Goal: Task Accomplishment & Management: Use online tool/utility

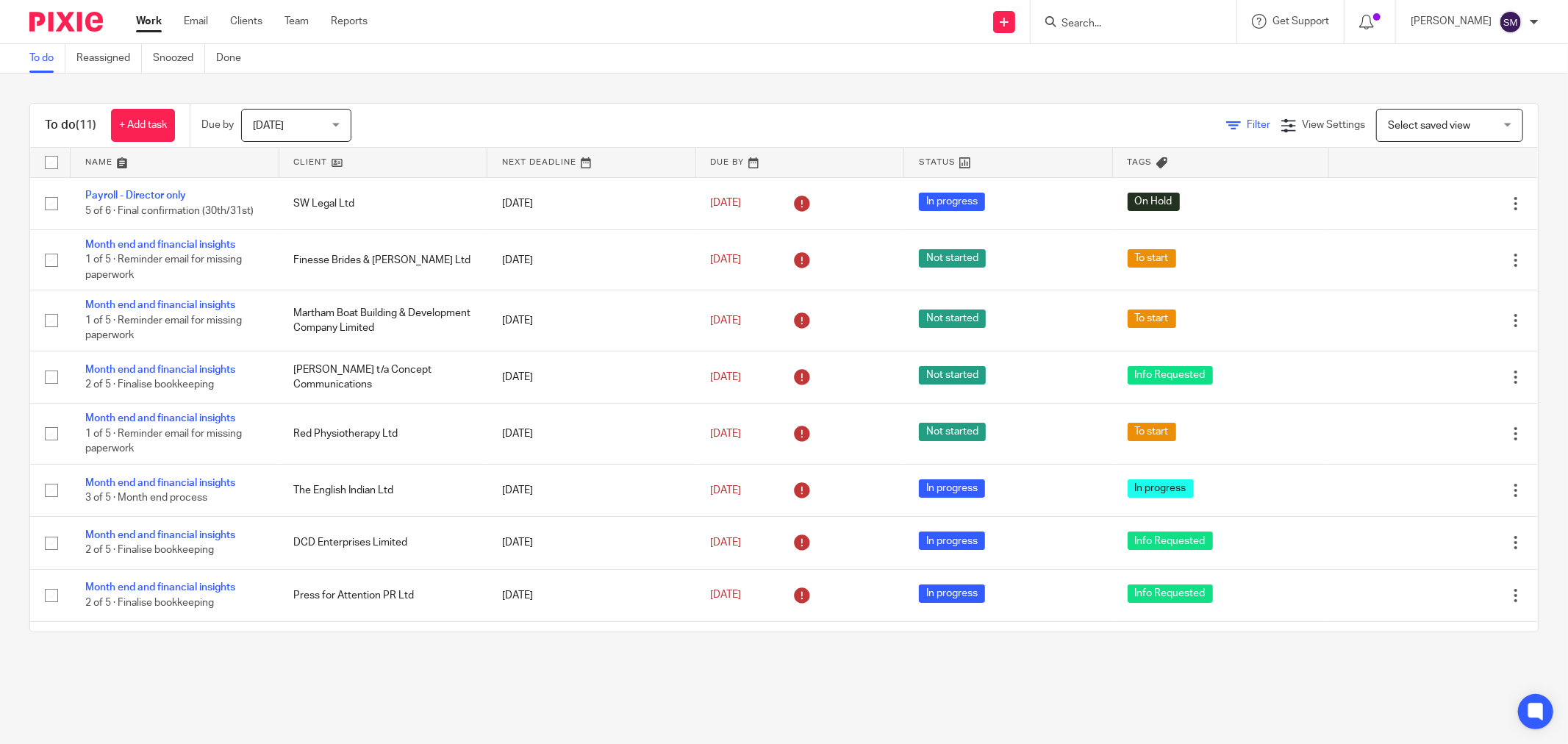
click at [1247, 128] on span "Filter" at bounding box center [1259, 125] width 23 height 11
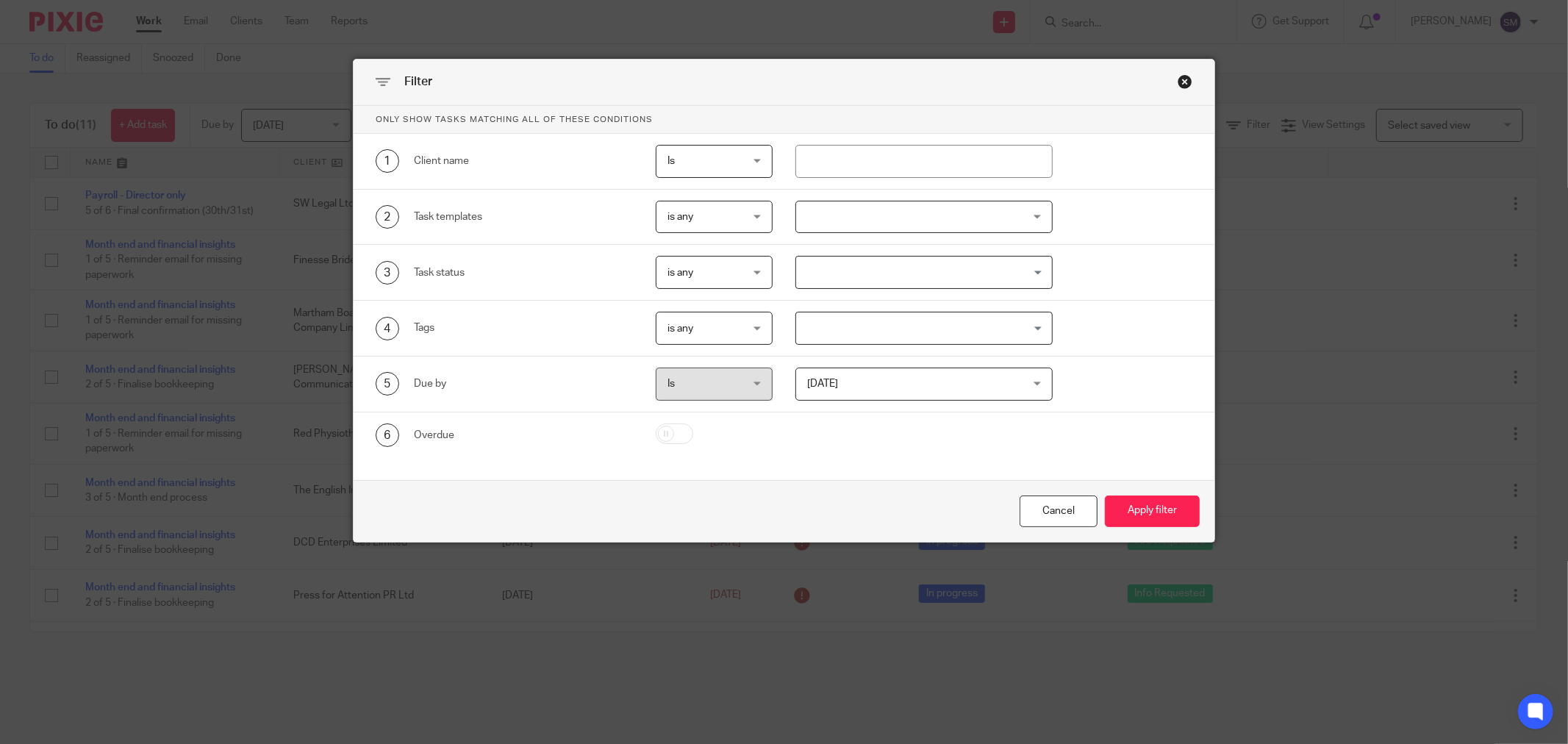
click at [1178, 78] on div "Close this dialog window" at bounding box center [1185, 81] width 15 height 15
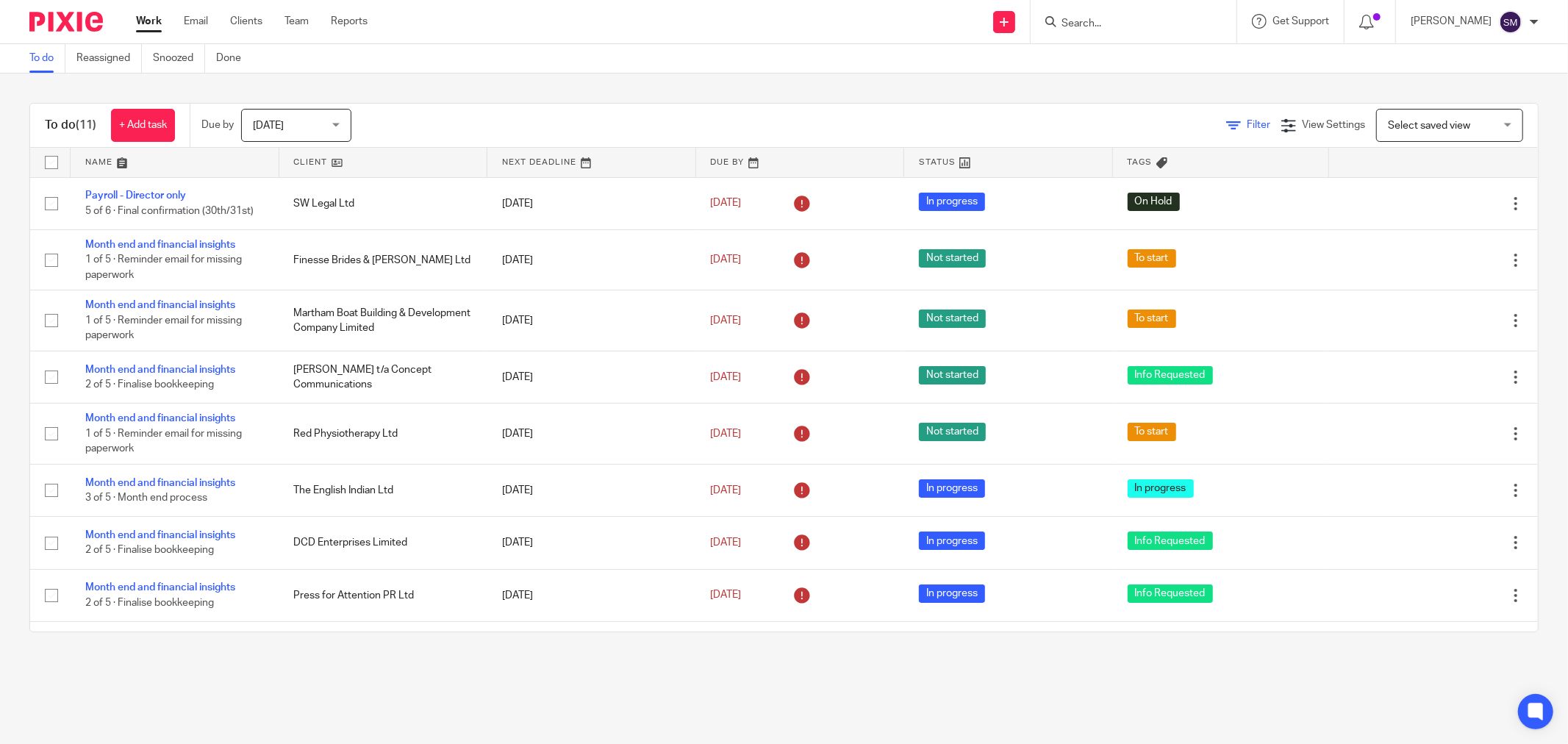
click at [1226, 123] on icon at bounding box center [1233, 125] width 15 height 15
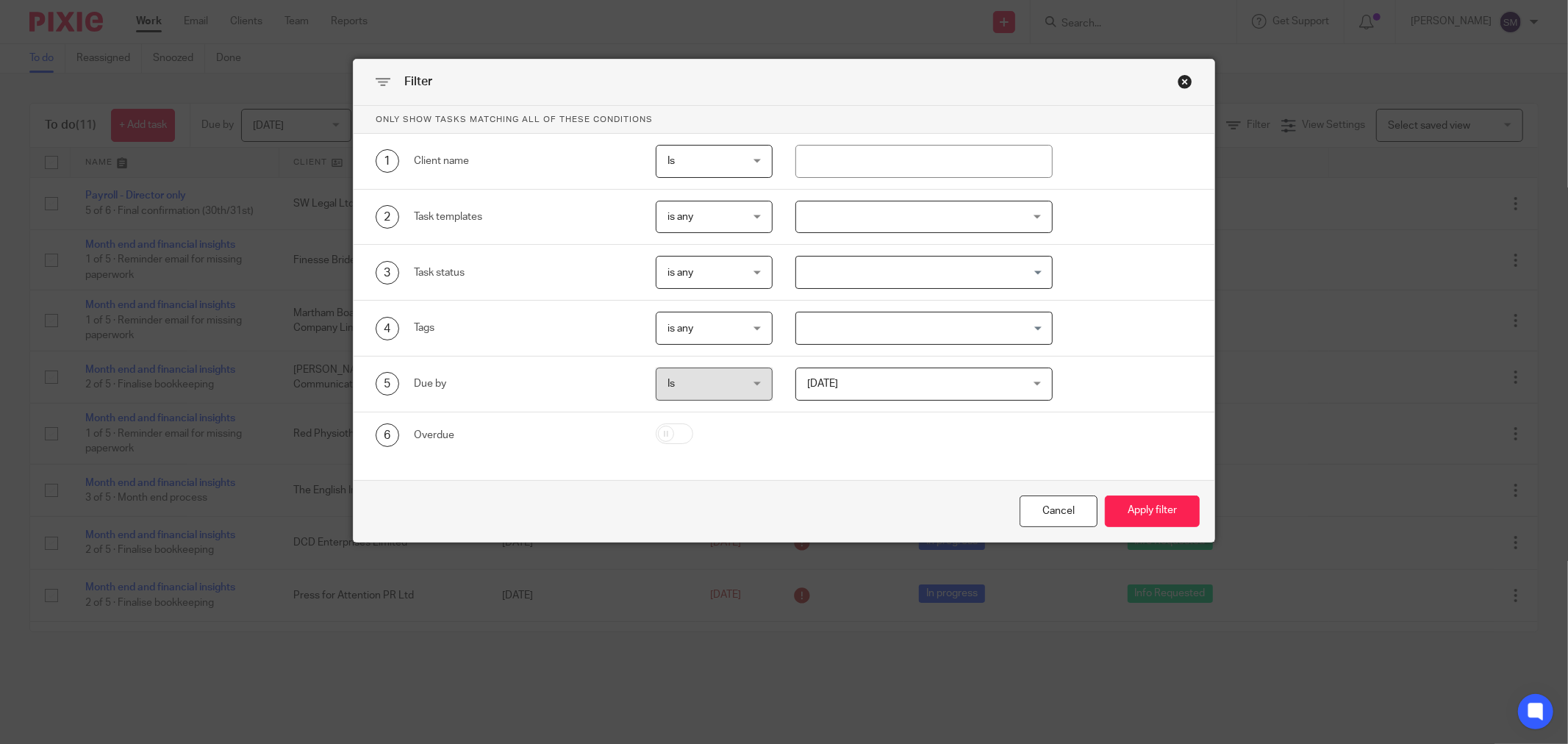
click at [732, 222] on span "is any" at bounding box center [709, 217] width 84 height 31
click at [800, 220] on div at bounding box center [924, 218] width 258 height 33
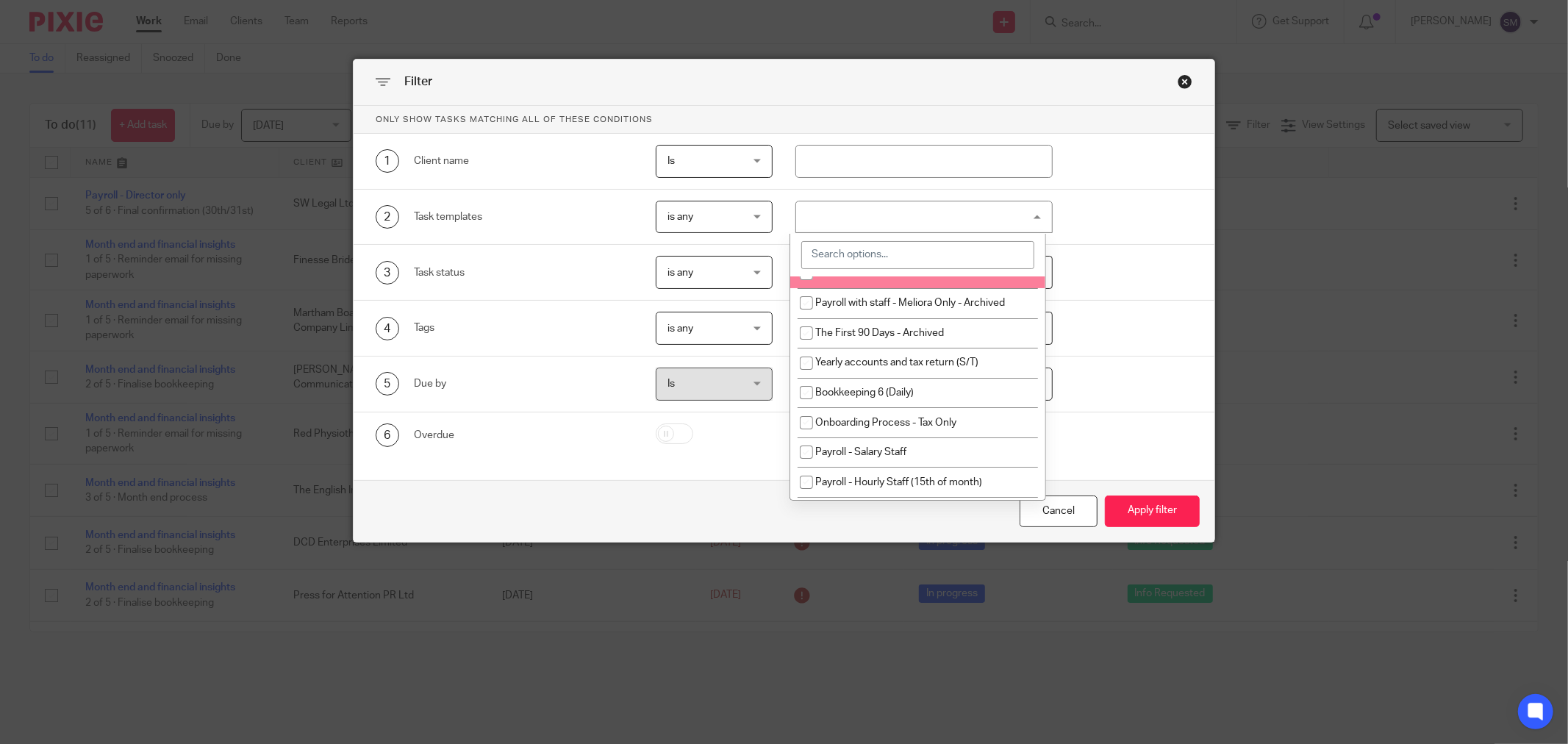
scroll to position [1545, 0]
click at [868, 213] on div at bounding box center [924, 218] width 258 height 33
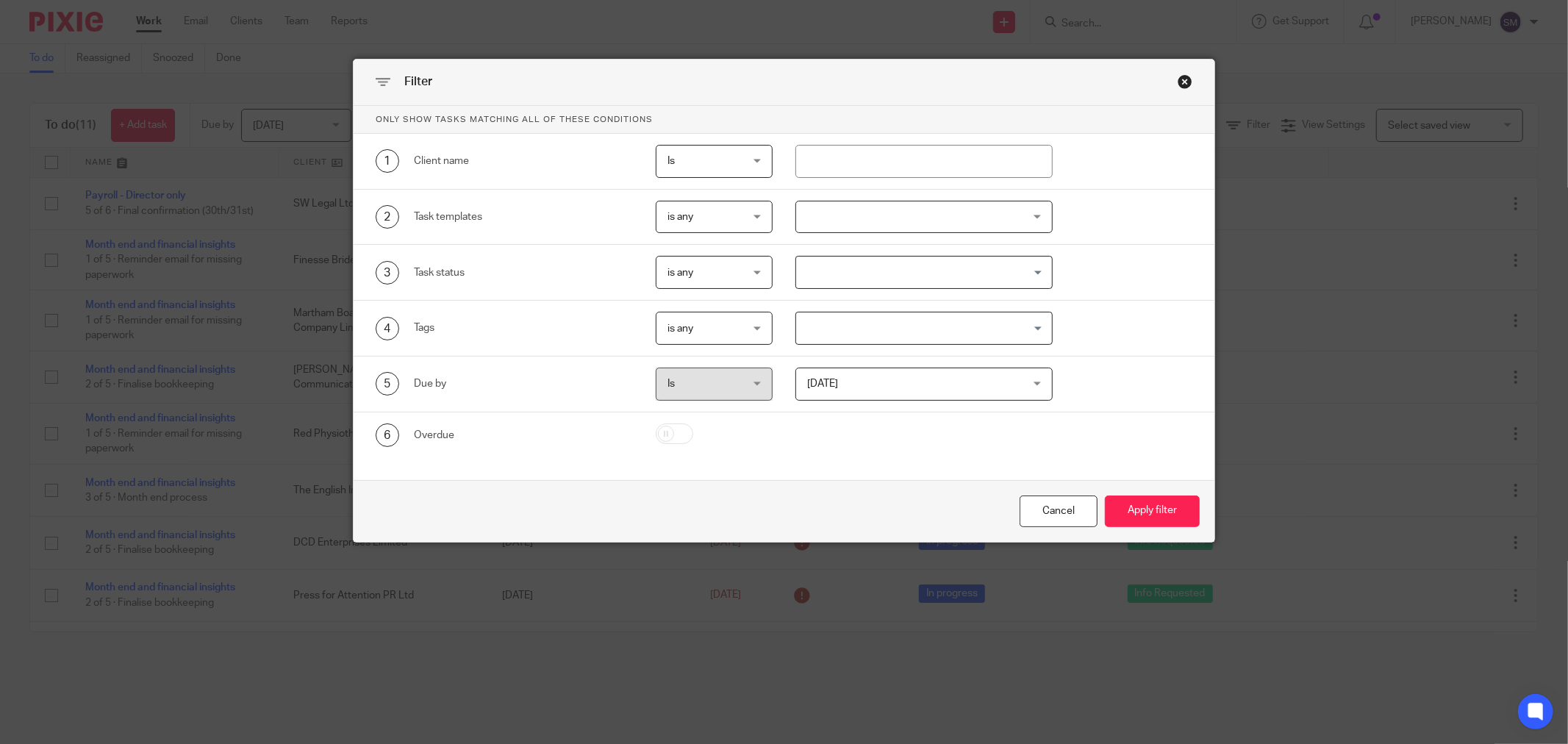
click at [1181, 85] on div "Close this dialog window" at bounding box center [1185, 81] width 15 height 15
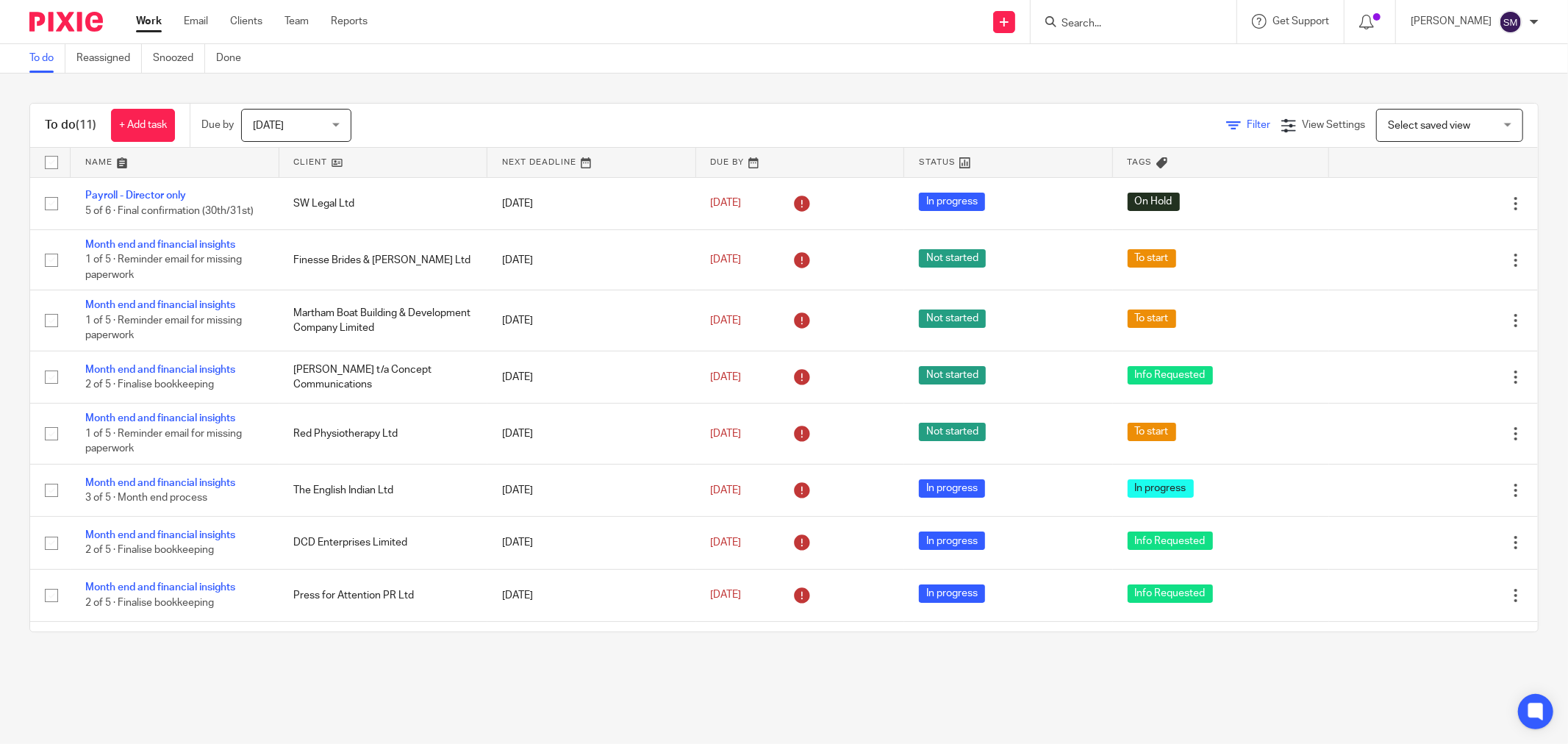
click at [1226, 121] on icon at bounding box center [1233, 125] width 15 height 15
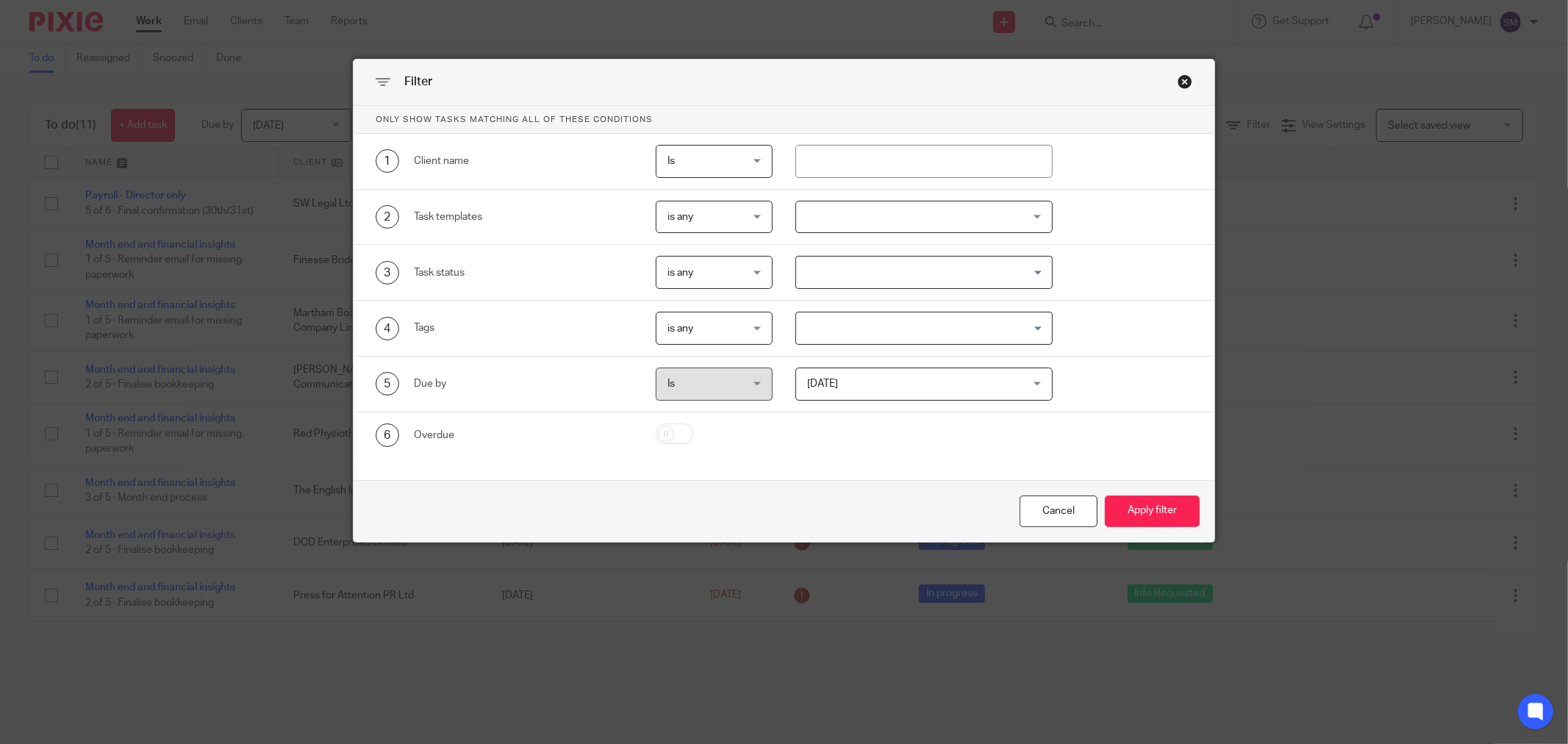
click at [897, 284] on input "Search for option" at bounding box center [920, 272] width 246 height 25
click at [890, 224] on div at bounding box center [924, 218] width 258 height 33
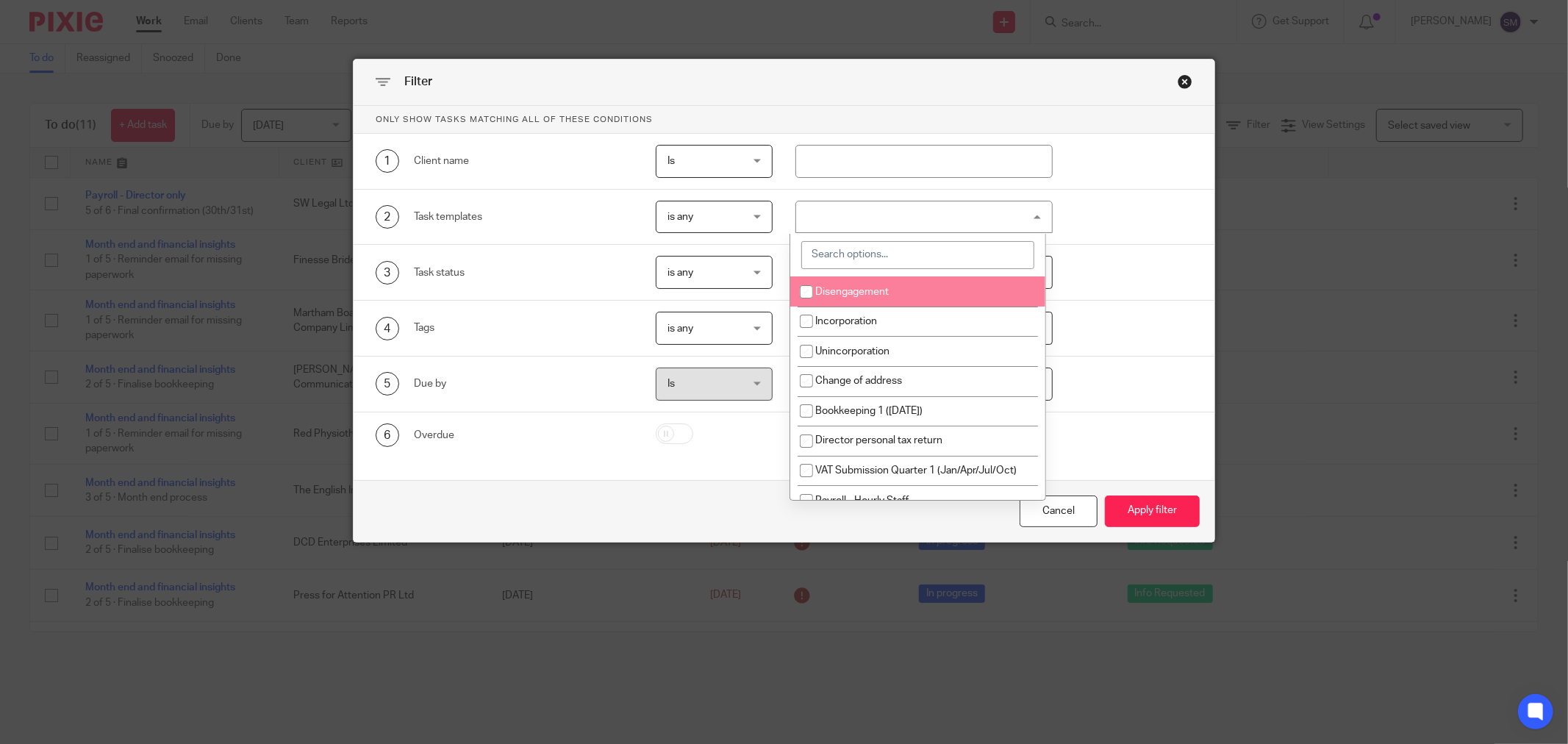
click at [884, 246] on input "search" at bounding box center [918, 255] width 234 height 28
type input "payroll"
click at [875, 288] on span "Payroll - Hourly Staff" at bounding box center [863, 292] width 94 height 11
checkbox input "true"
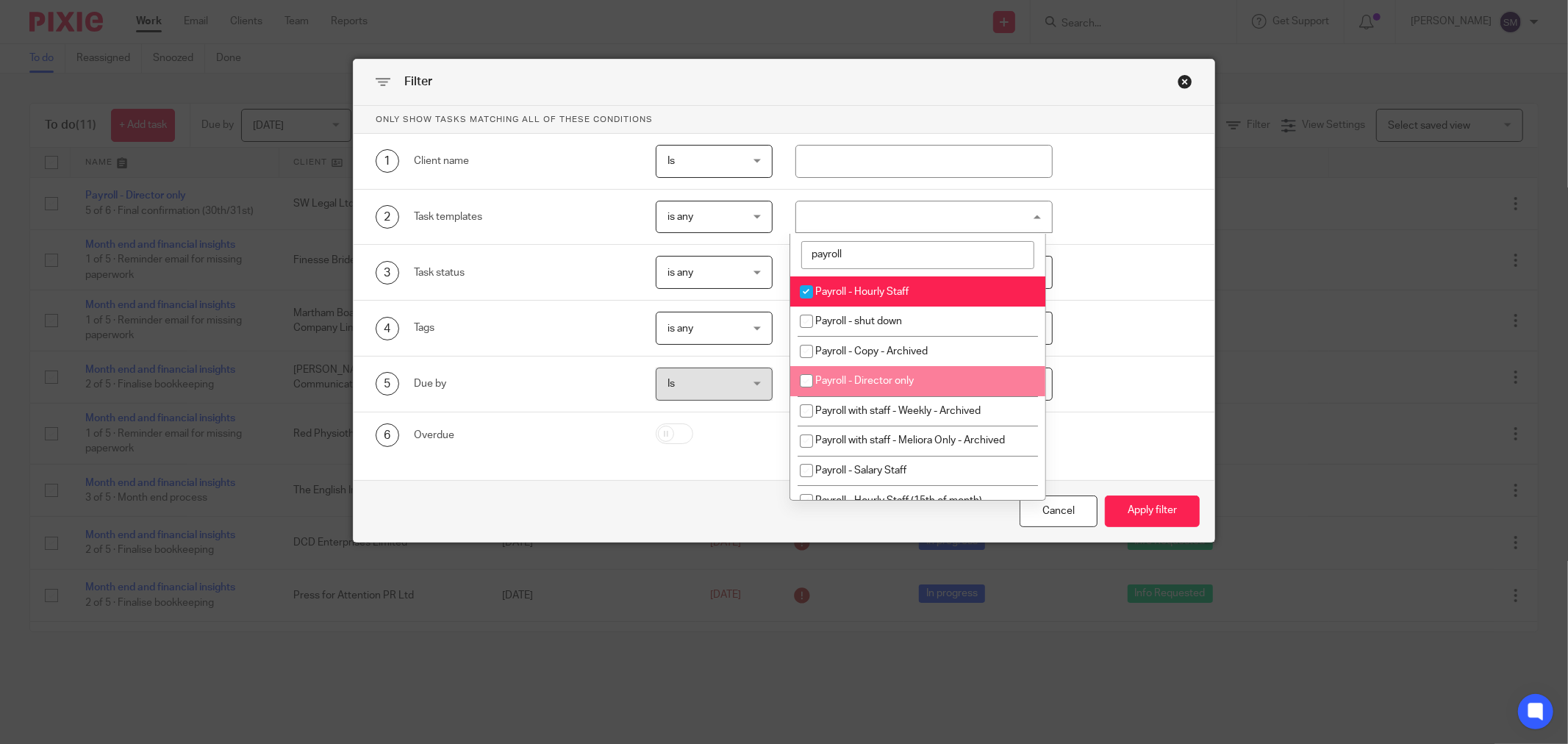
click at [879, 380] on span "Payroll - Director only" at bounding box center [864, 381] width 99 height 11
checkbox input "true"
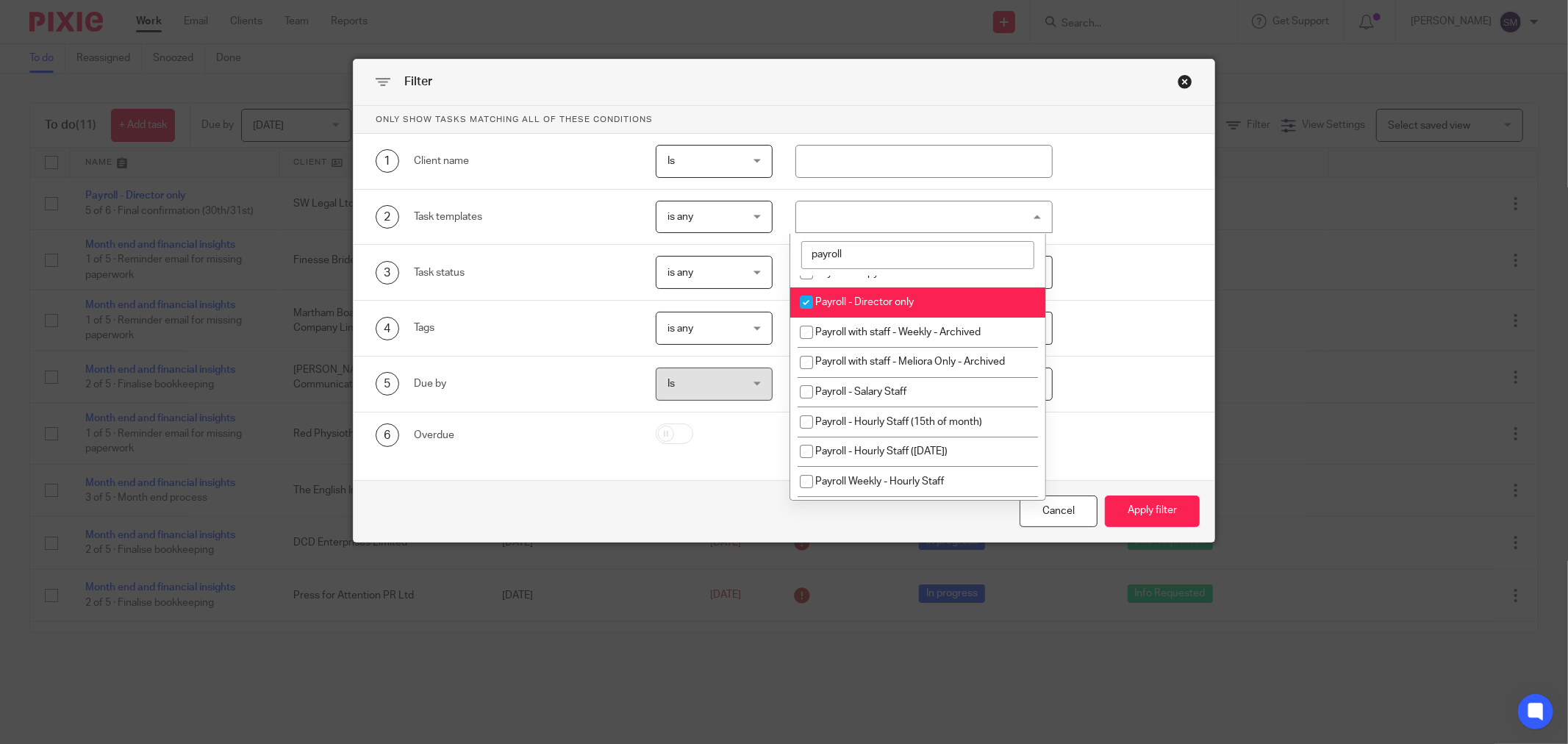
scroll to position [82, 0]
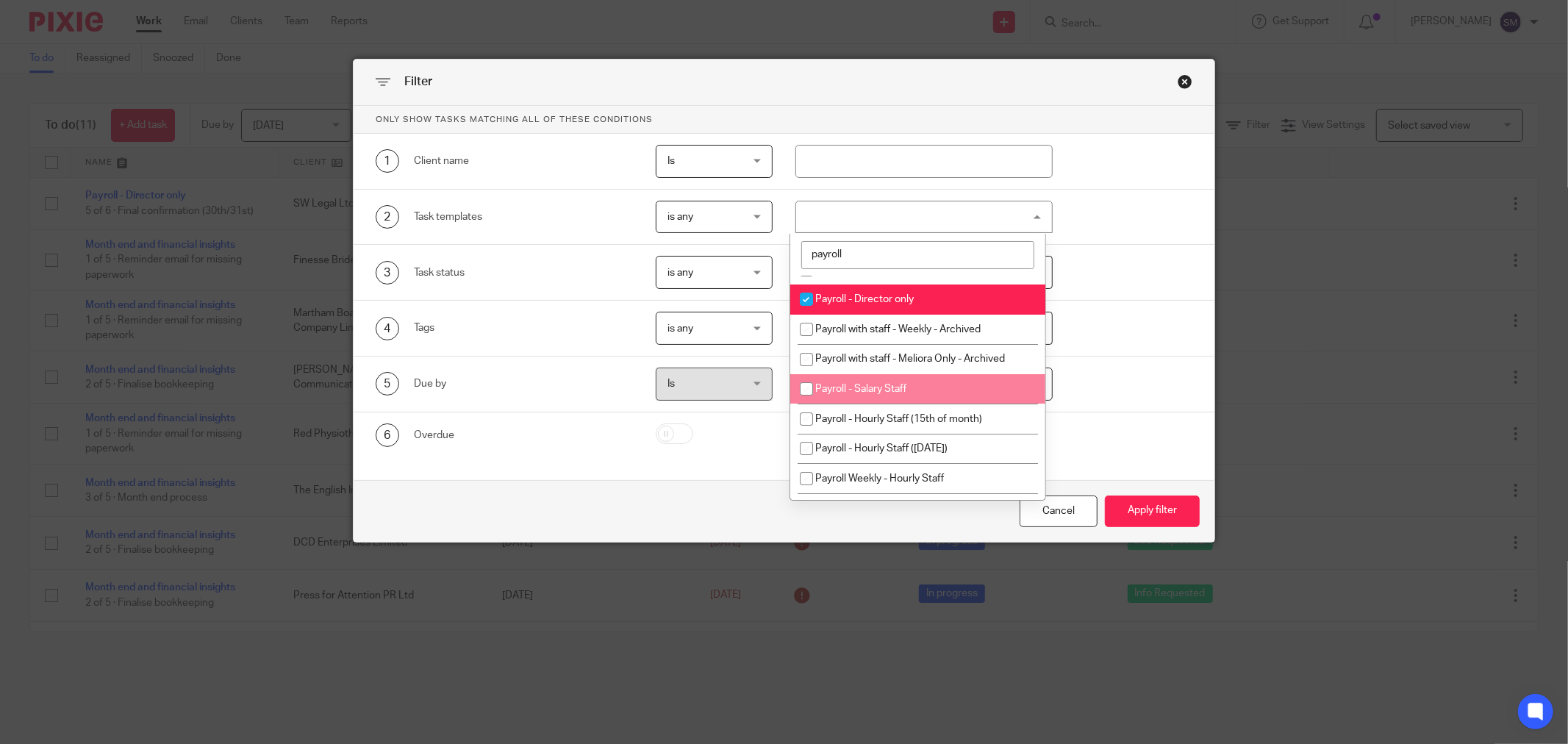
click at [905, 386] on li "Payroll - Salary Staff" at bounding box center [918, 390] width 256 height 30
checkbox input "true"
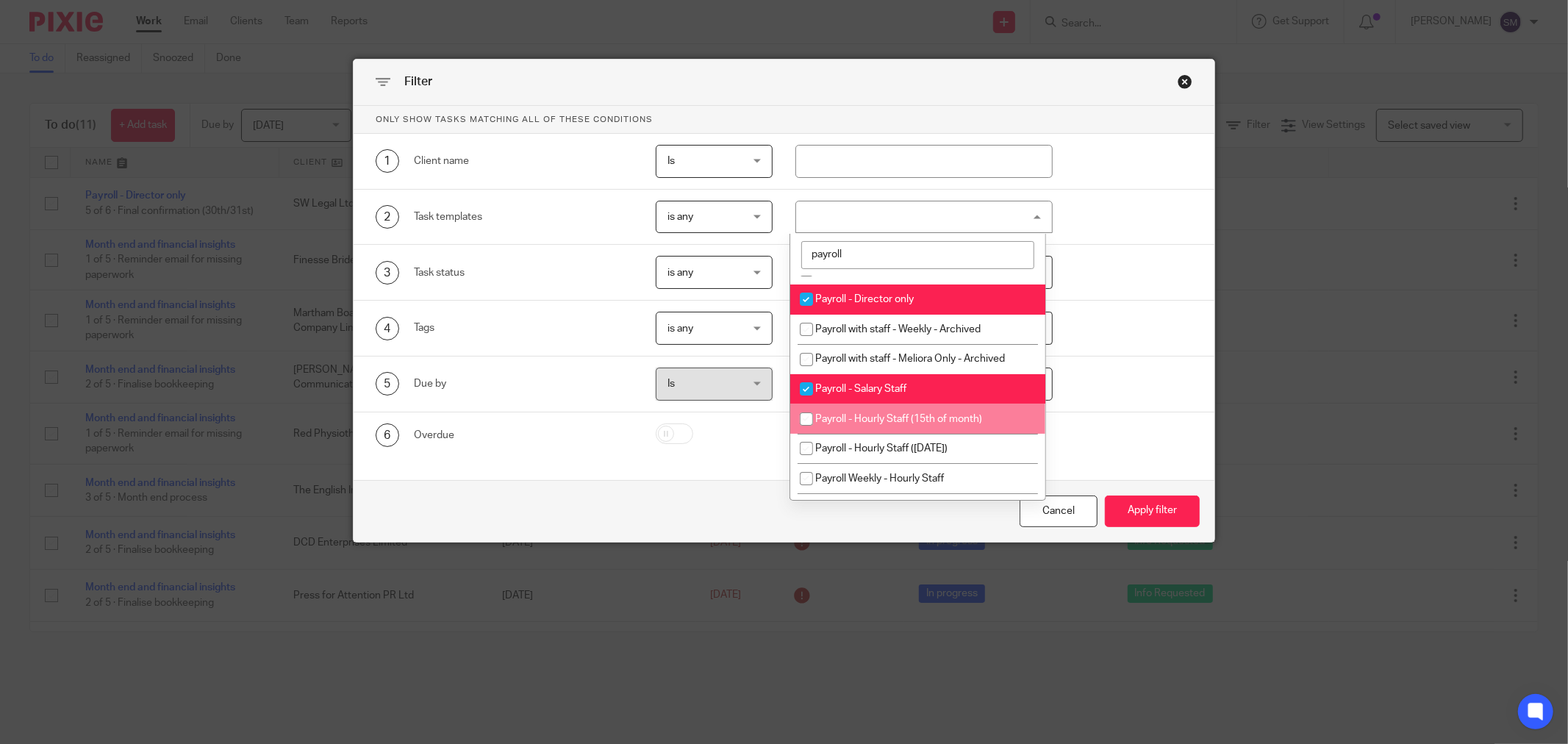
click at [900, 420] on span "Payroll - Hourly Staff (15th of month)" at bounding box center [899, 419] width 167 height 11
checkbox input "true"
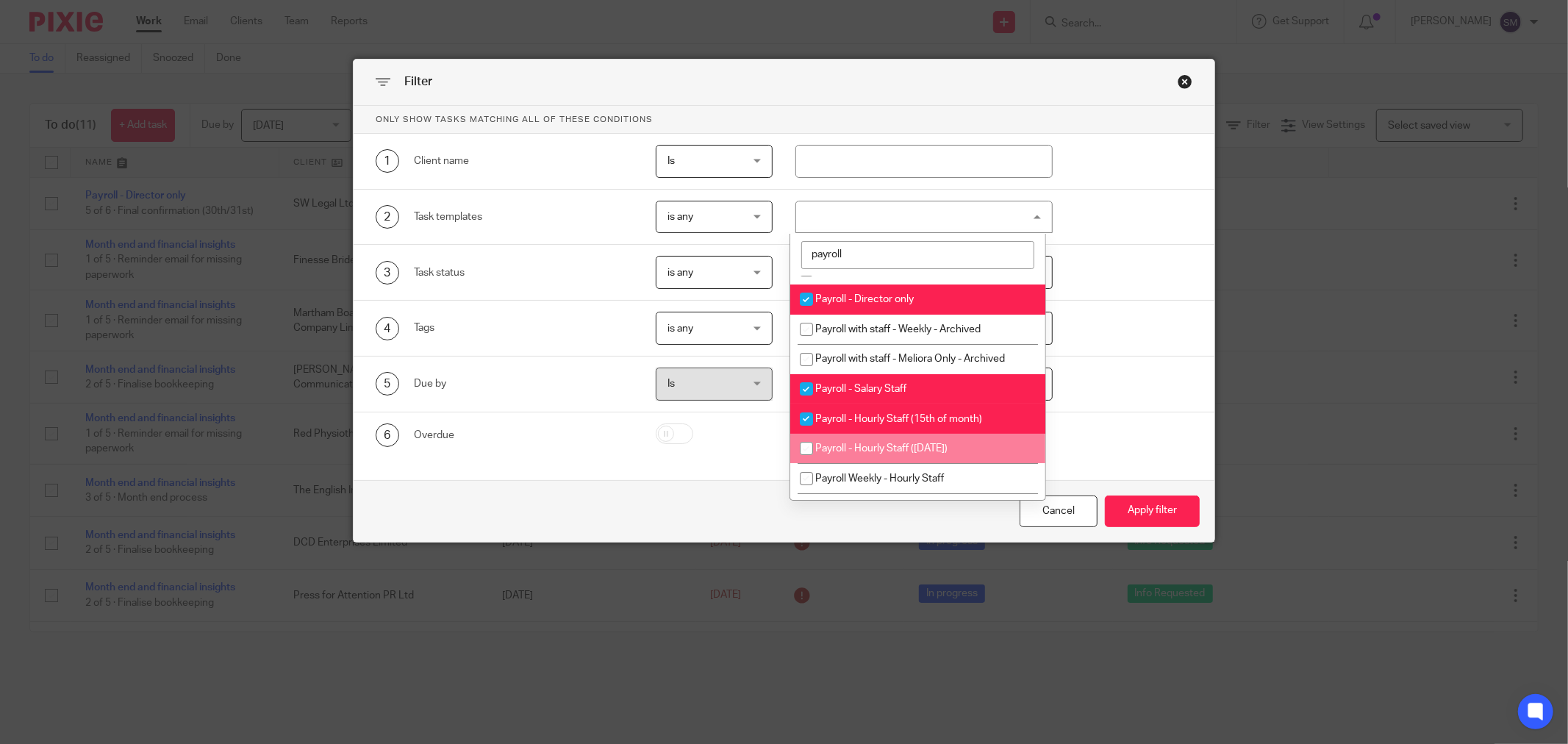
click at [885, 453] on span "Payroll - Hourly Staff ([DATE])" at bounding box center [882, 448] width 133 height 11
checkbox input "true"
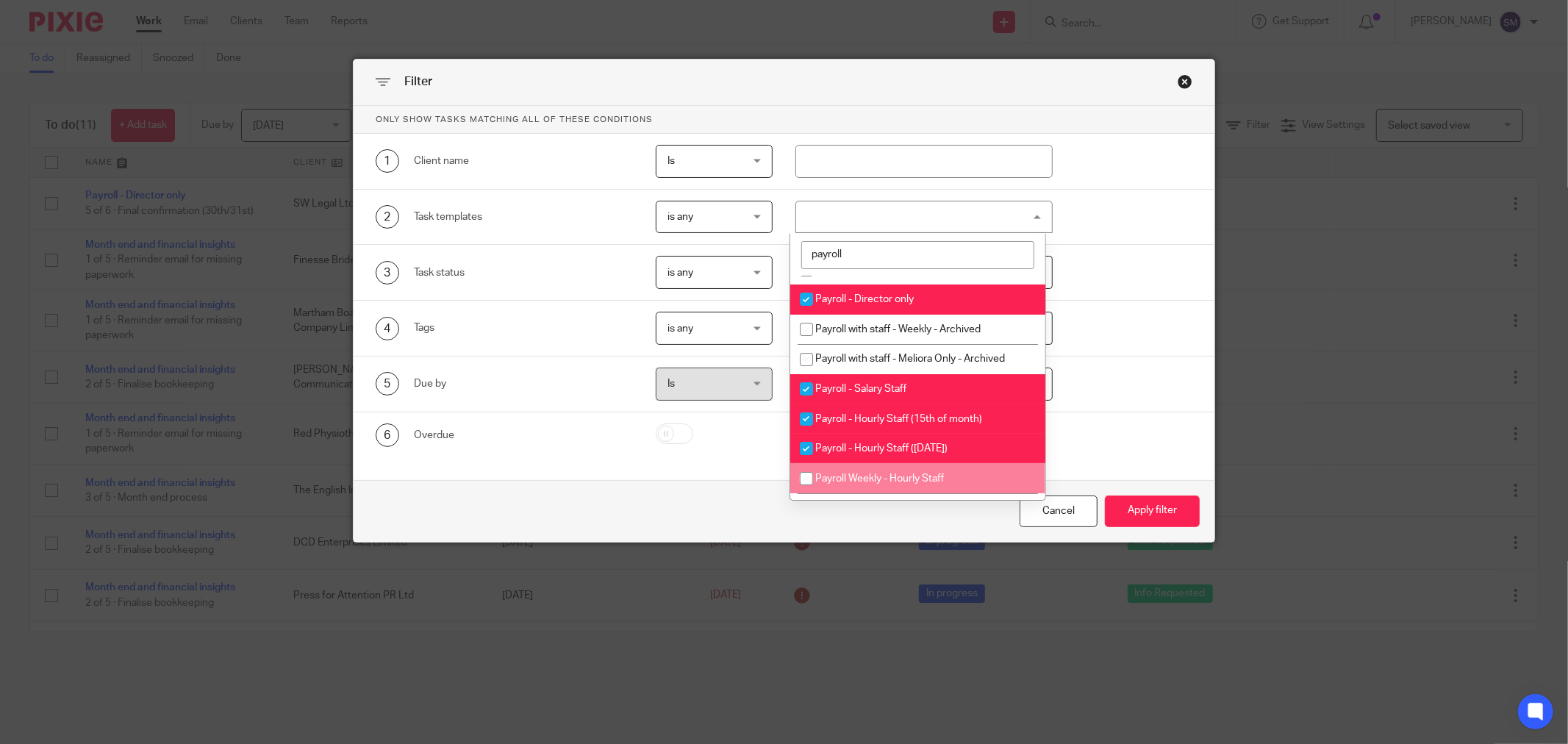
click at [871, 482] on span "Payroll Weekly - Hourly Staff" at bounding box center [880, 478] width 129 height 11
checkbox input "true"
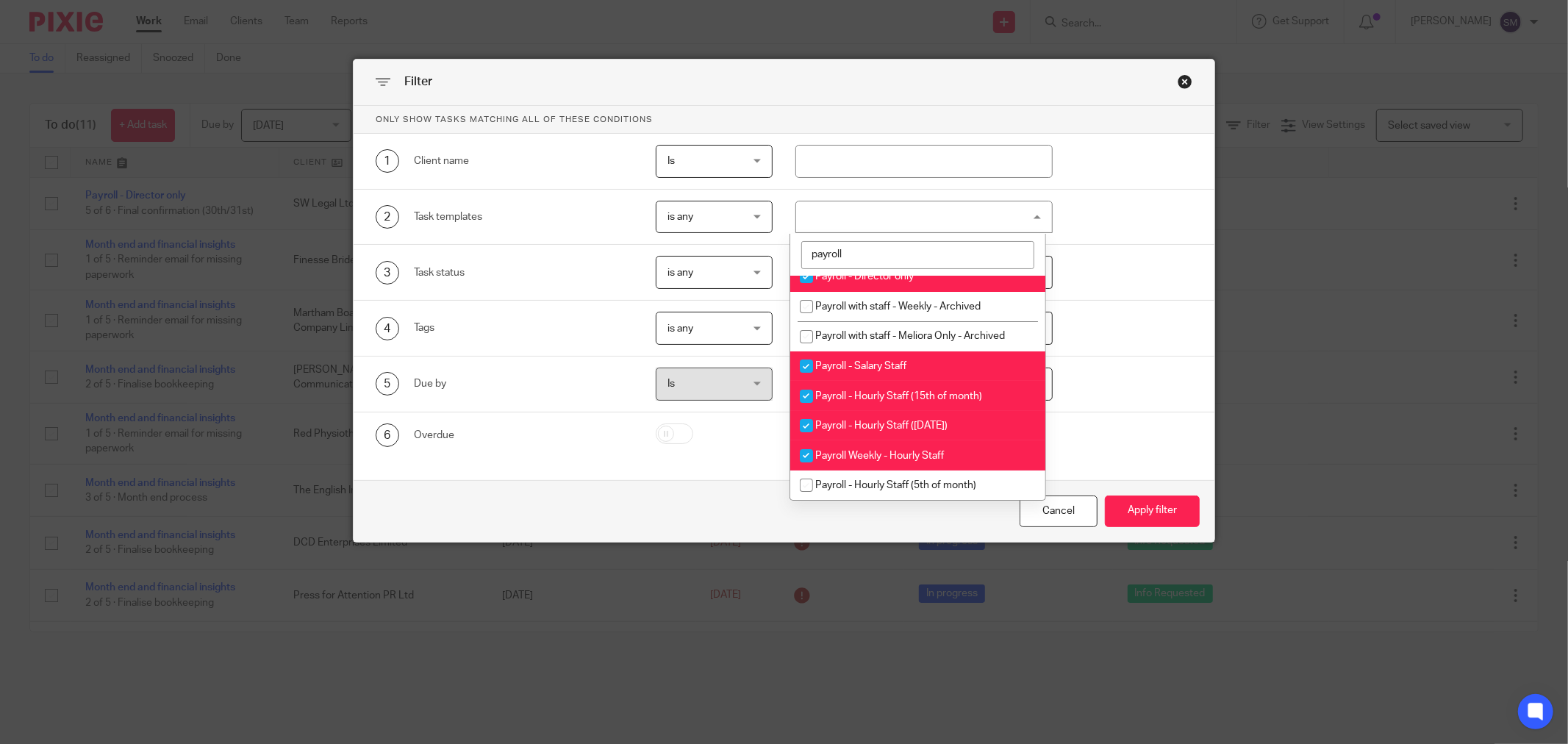
scroll to position [108, 0]
click at [932, 487] on span "Payroll - Hourly Staff (5th of month)" at bounding box center [896, 485] width 161 height 11
checkbox input "true"
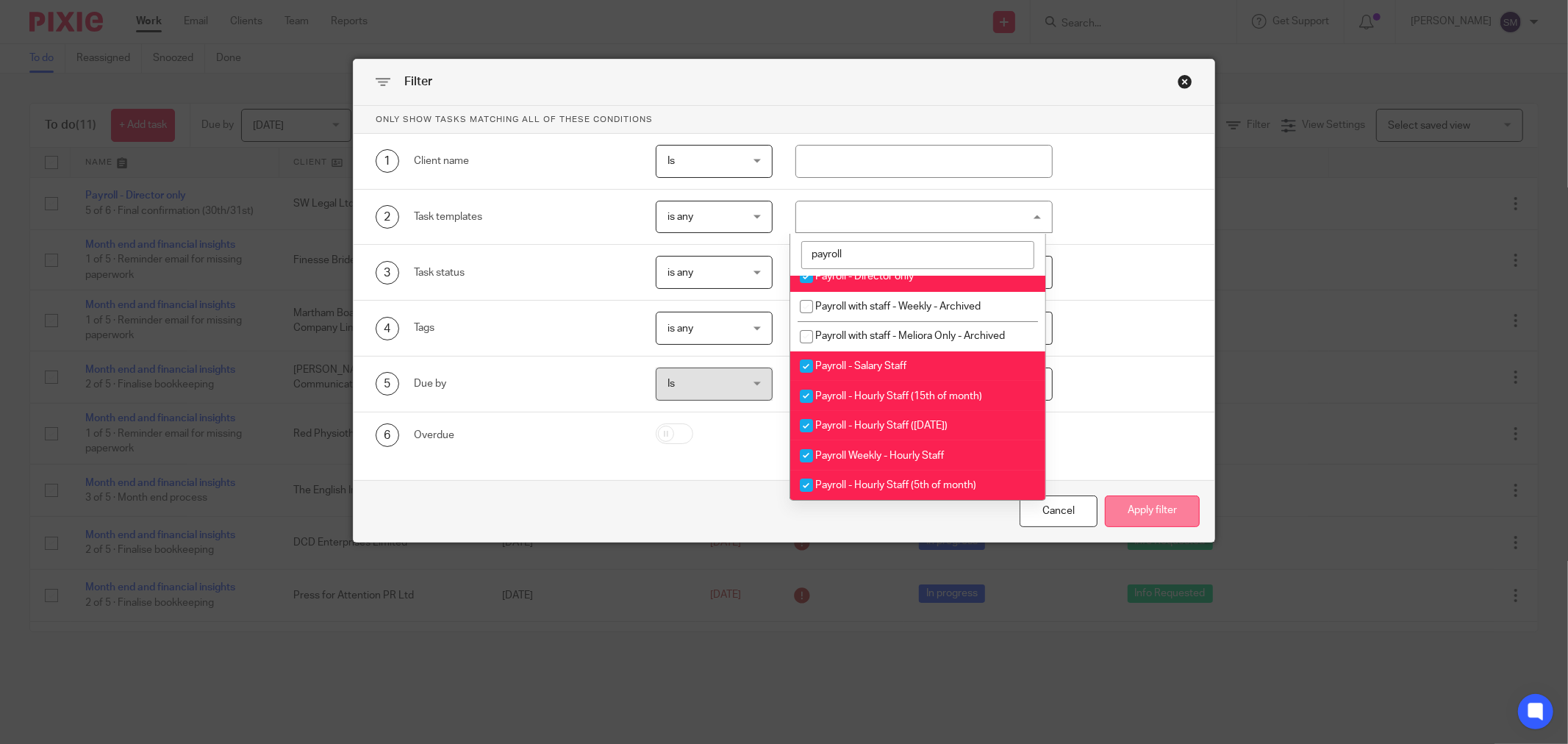
click at [1130, 514] on button "Apply filter" at bounding box center [1151, 512] width 95 height 31
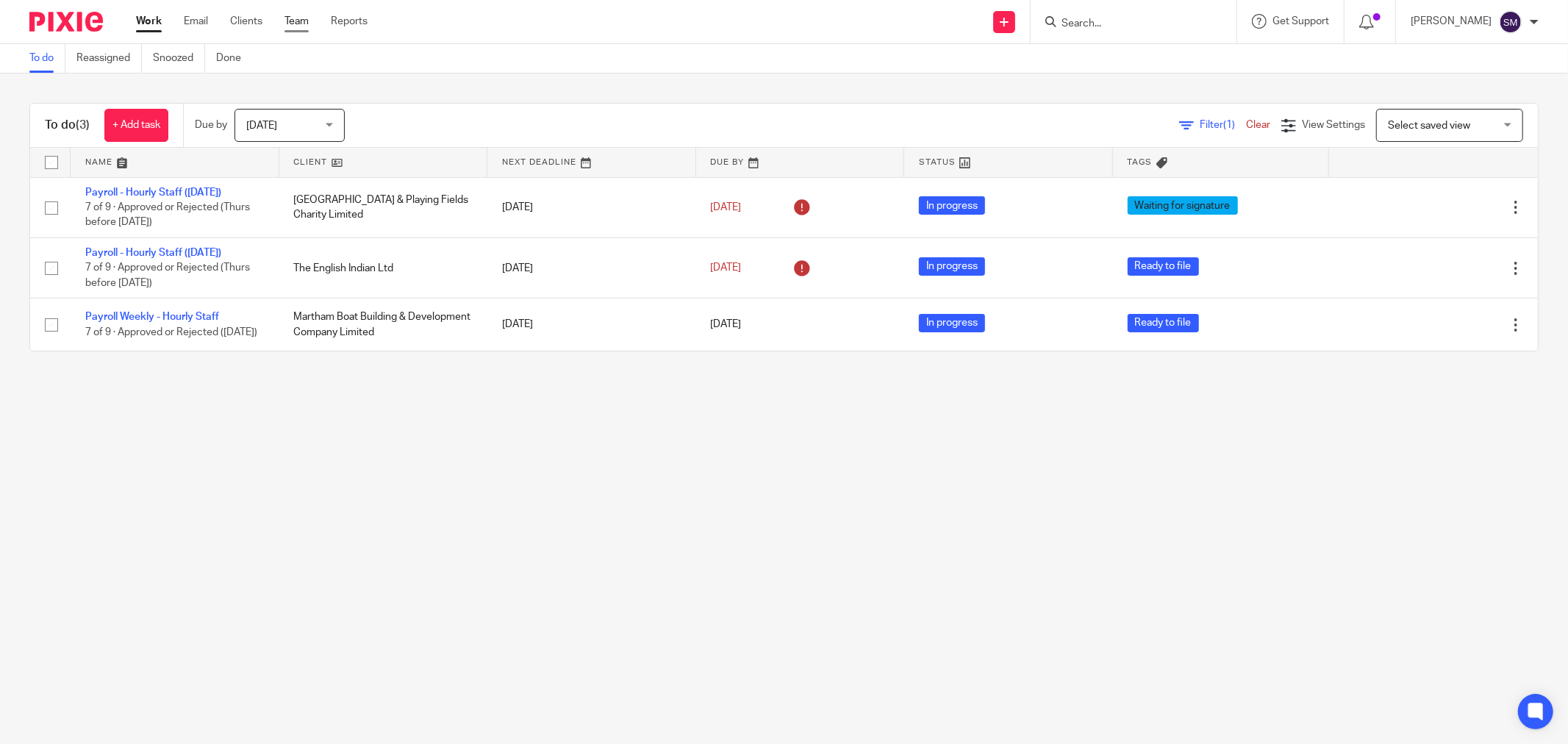
click at [303, 21] on link "Team" at bounding box center [297, 21] width 24 height 15
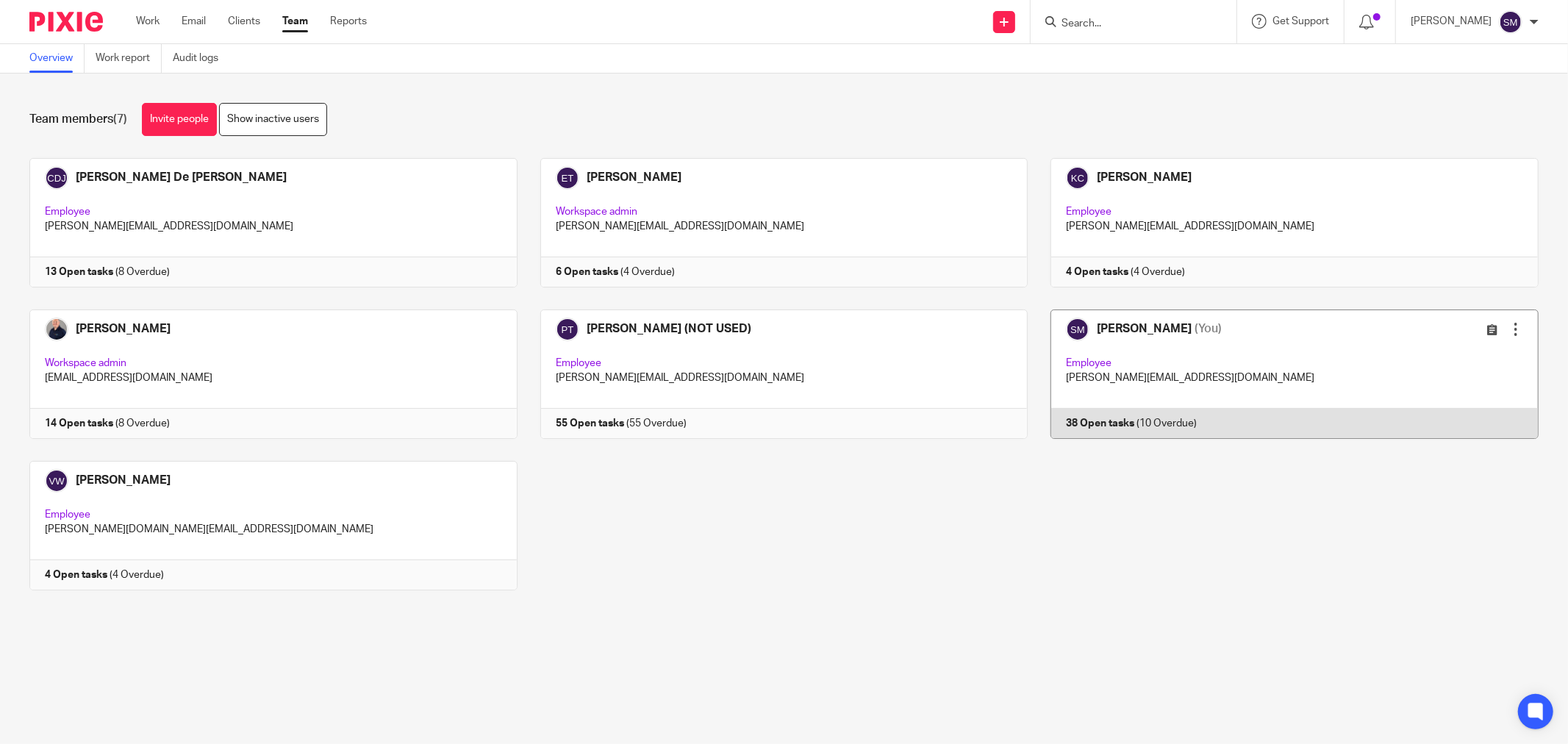
click at [1086, 422] on link at bounding box center [1283, 374] width 511 height 130
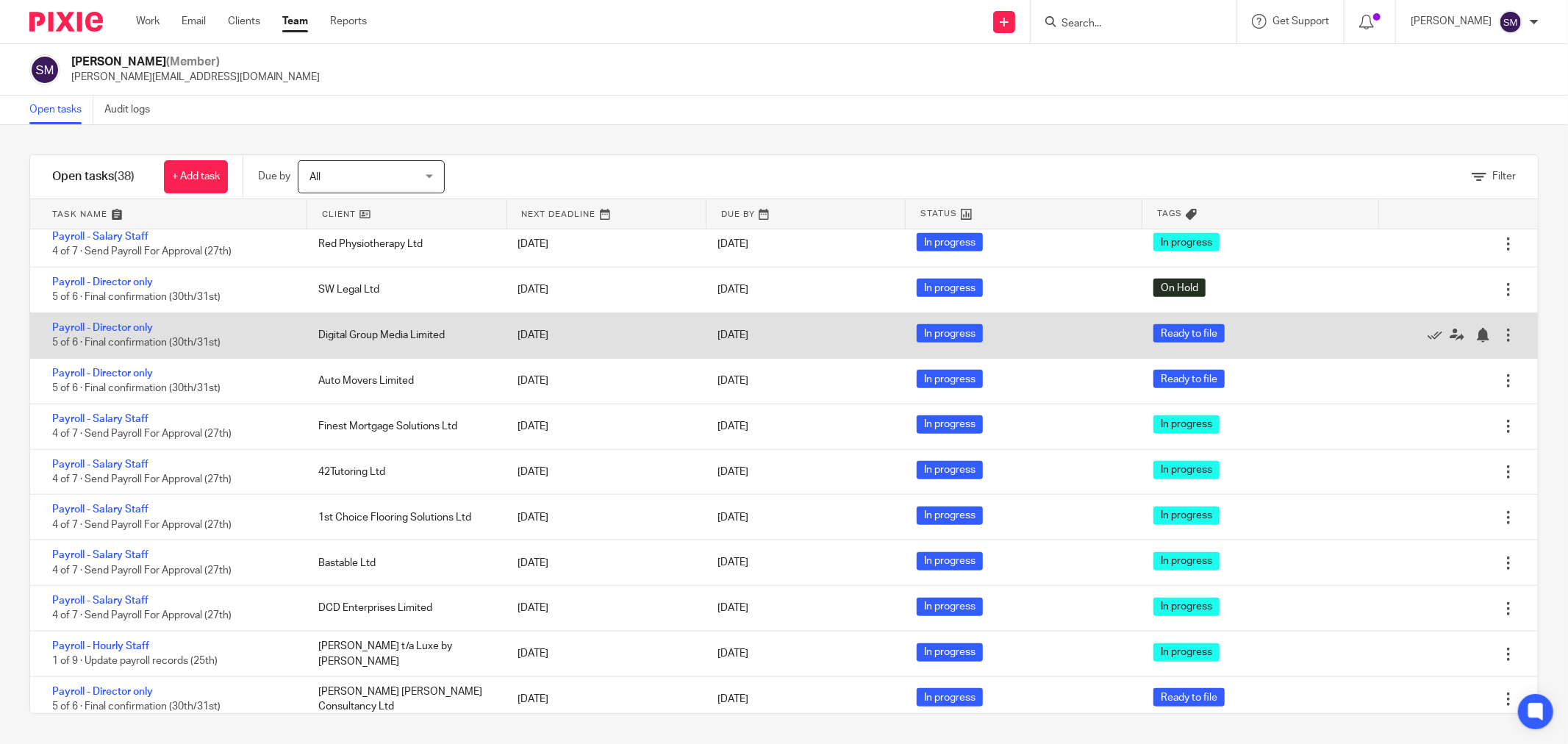
scroll to position [1261, 0]
